Goal: Check status: Check status

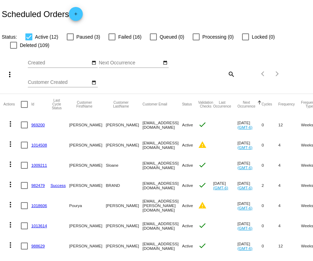
click at [257, 16] on div "Scheduled Orders add" at bounding box center [156, 14] width 313 height 28
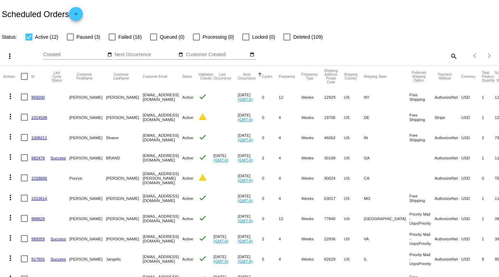
click at [37, 98] on link "969200" at bounding box center [38, 97] width 14 height 5
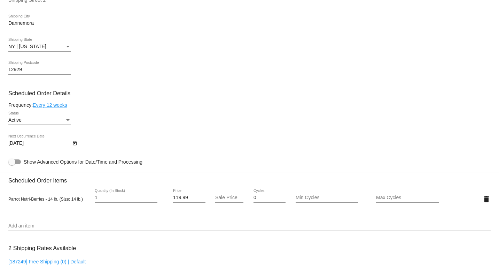
scroll to position [279, 0]
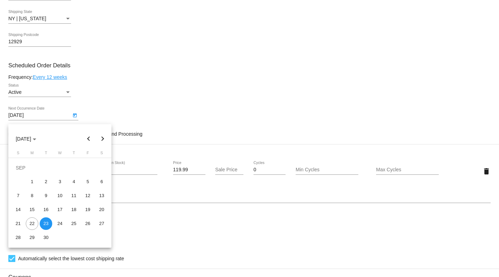
click at [39, 263] on body "arrow_back Scheduled Order #969200 Active more_vert Validation Checks check Pay…" at bounding box center [249, 138] width 499 height 277
click at [105, 139] on button "Next month" at bounding box center [103, 139] width 14 height 14
click at [90, 181] on div "7" at bounding box center [88, 181] width 13 height 13
type input "[DATE]"
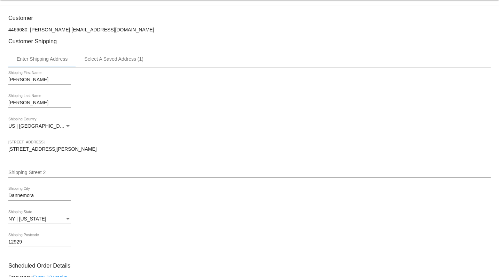
scroll to position [174, 0]
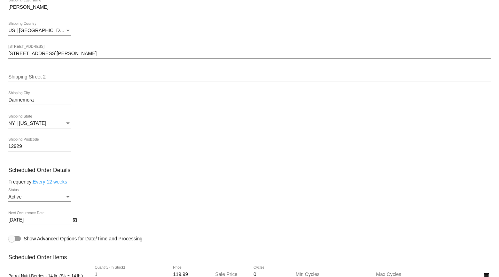
click at [101, 224] on div "[DATE] Next Occurrence Date" at bounding box center [249, 221] width 482 height 20
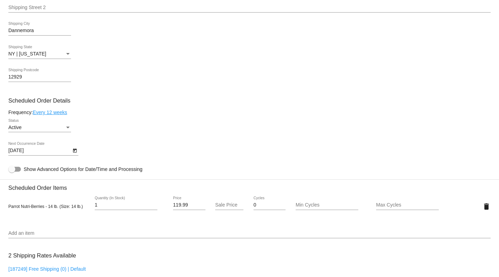
click at [185, 132] on div "Active Status" at bounding box center [249, 128] width 482 height 20
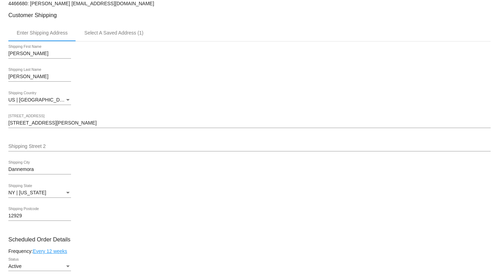
scroll to position [93, 0]
